Goal: Task Accomplishment & Management: Use online tool/utility

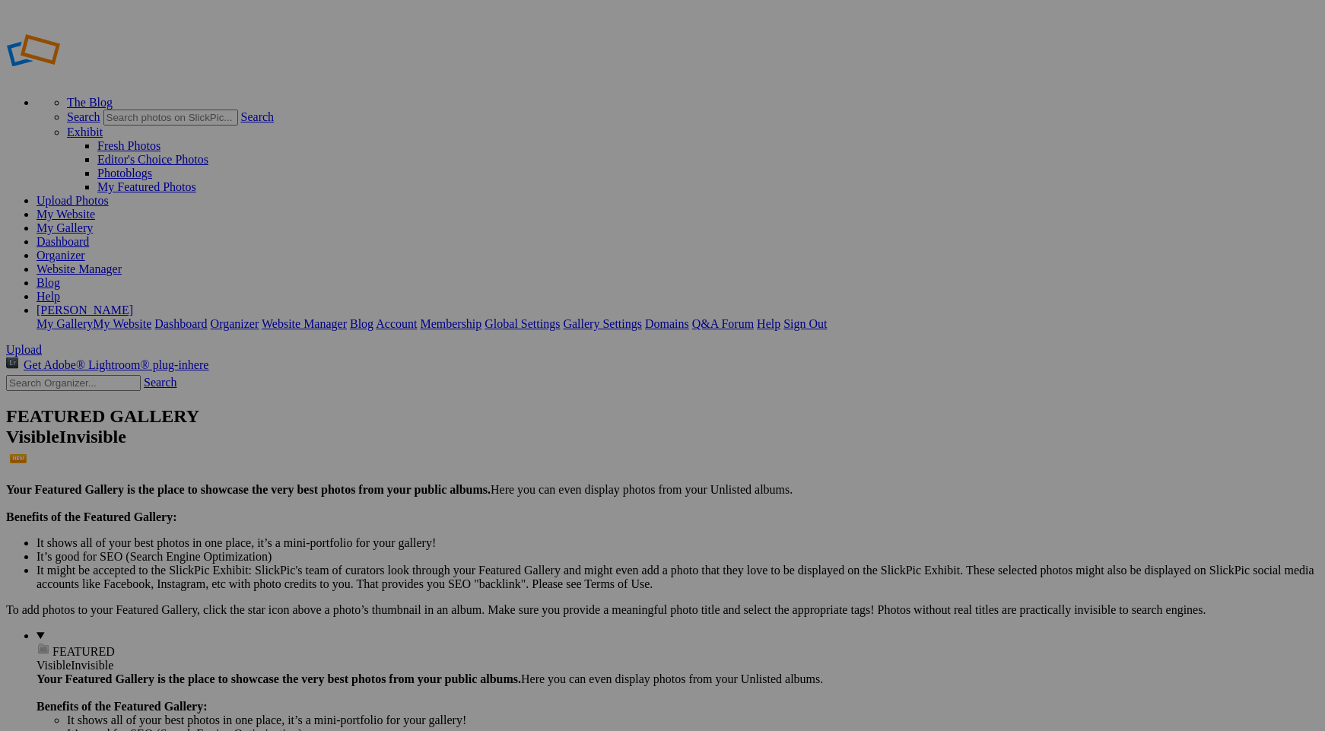
drag, startPoint x: 988, startPoint y: 233, endPoint x: 793, endPoint y: 192, distance: 198.8
drag, startPoint x: 1094, startPoint y: 230, endPoint x: 928, endPoint y: 224, distance: 166.7
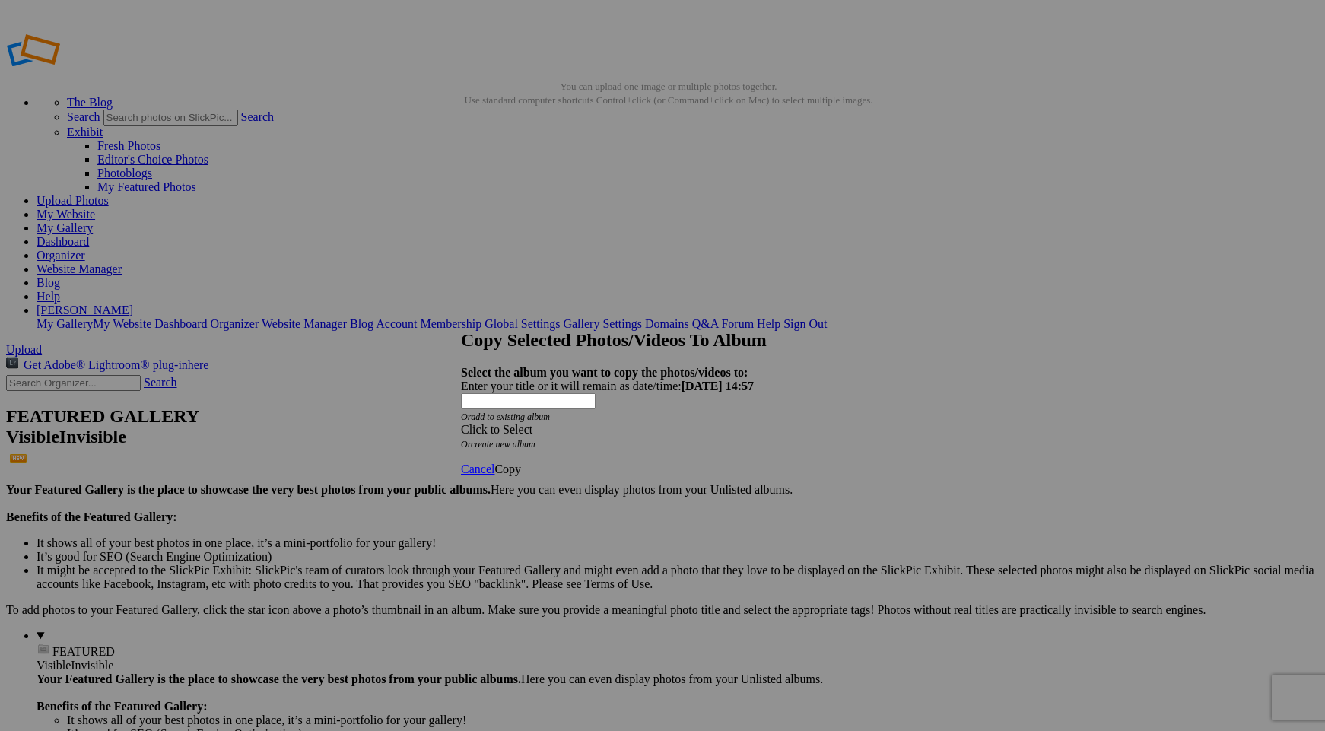
click at [535, 439] on link "create new album" at bounding box center [503, 444] width 65 height 11
click at [548, 379] on div "Enter your title or it will remain as date/time: 2025-08-29 14:57" at bounding box center [662, 386] width 403 height 14
type input "Cityscapes"
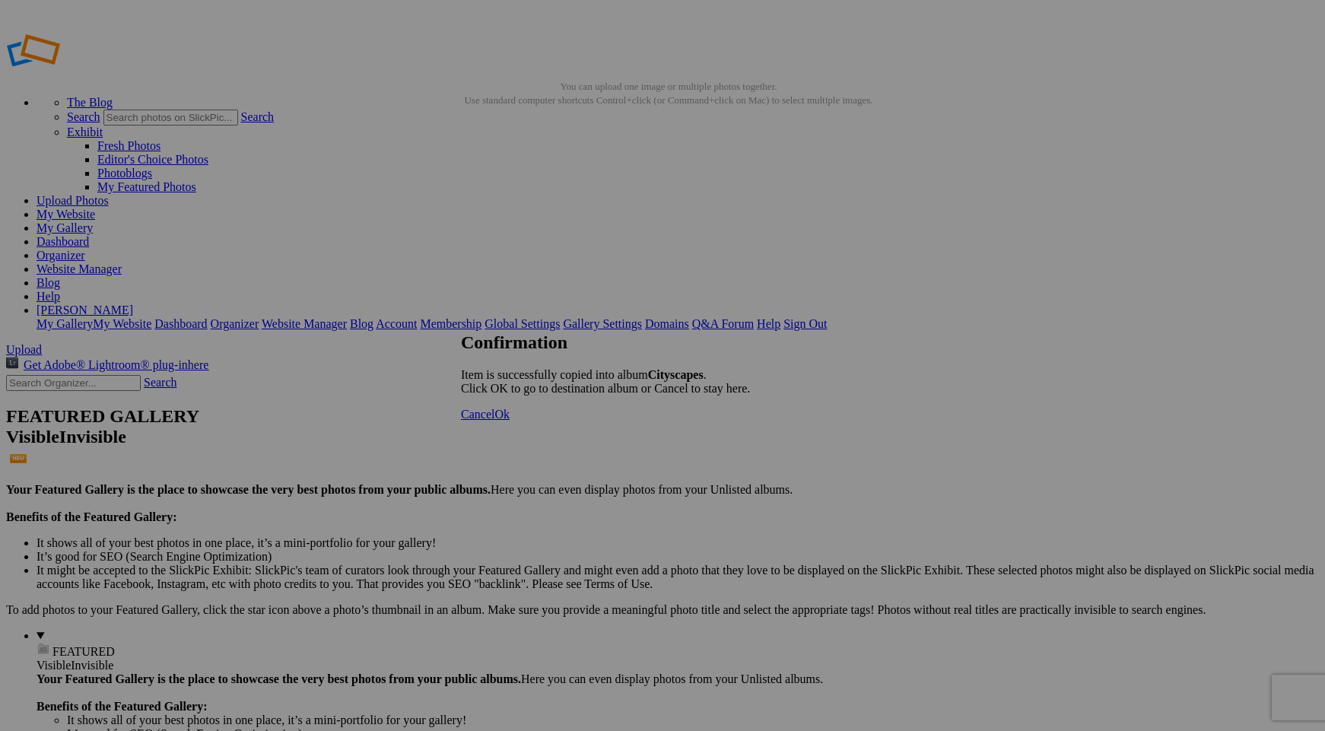
click at [494, 421] on span "Cancel" at bounding box center [477, 414] width 33 height 13
click at [122, 262] on link "Website Manager" at bounding box center [79, 268] width 85 height 13
click at [827, 317] on link "Sign Out" at bounding box center [804, 323] width 43 height 13
